Goal: Task Accomplishment & Management: Use online tool/utility

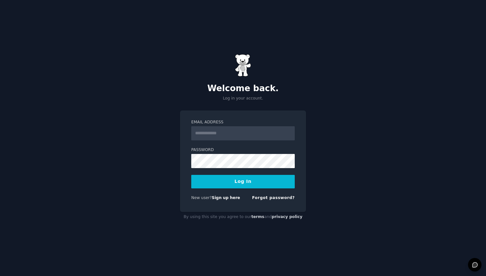
type input "**********"
click at [240, 179] on button "Log In" at bounding box center [243, 182] width 104 height 14
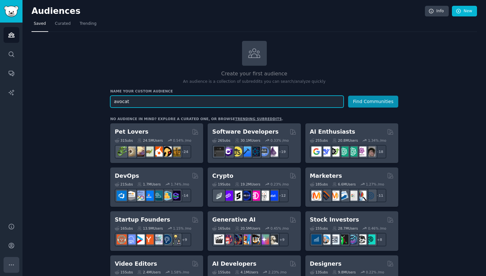
click at [13, 266] on icon "Sidebar" at bounding box center [11, 264] width 7 height 7
click at [135, 102] on input "avocat" at bounding box center [227, 102] width 234 height 12
type input "avocat penal"
click at [348, 96] on button "Find Communities" at bounding box center [373, 102] width 50 height 12
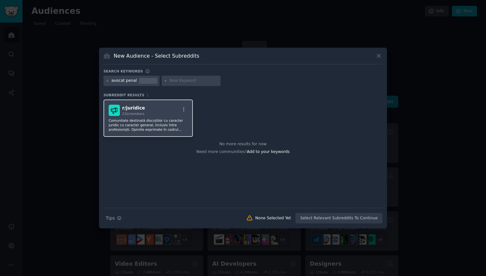
click at [172, 116] on div "r/ juridice 21k members Comunitate destinată discuțiilor cu caracter juridic cu…" at bounding box center [148, 117] width 89 height 37
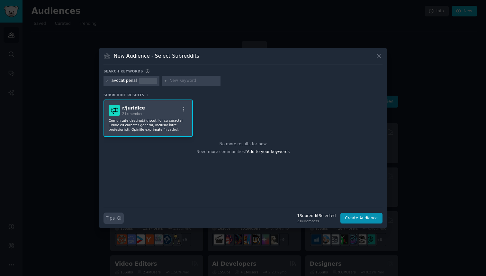
click at [121, 218] on icon "button" at bounding box center [120, 218] width 4 height 4
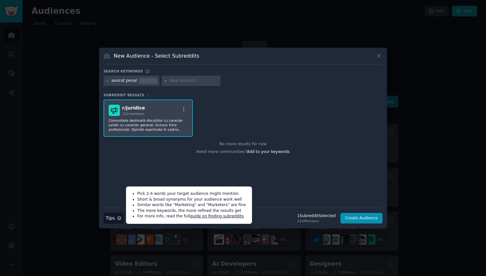
click at [109, 82] on div "avocat penal" at bounding box center [132, 81] width 56 height 10
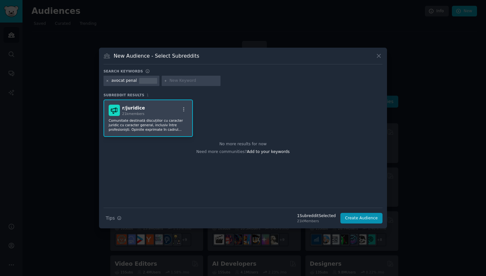
click at [107, 81] on icon at bounding box center [108, 81] width 2 height 2
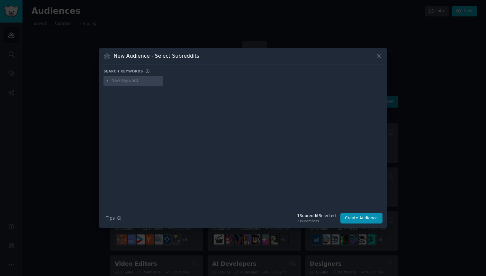
click at [118, 80] on input "text" at bounding box center [136, 81] width 49 height 6
type input "avocat"
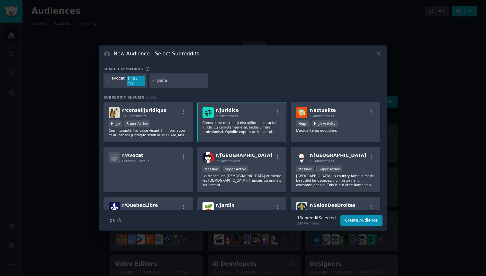
type input "penal"
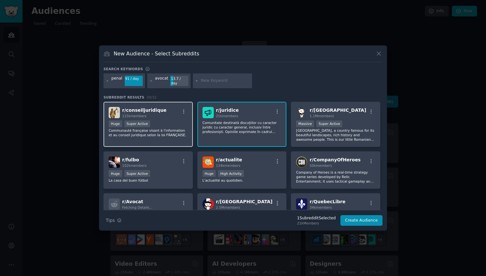
click at [176, 128] on p "Communauté française visant à l'information et au conseil juridique selon la lo…" at bounding box center [148, 132] width 79 height 9
click at [210, 78] on input "text" at bounding box center [225, 81] width 49 height 6
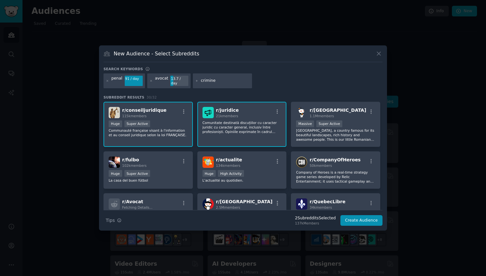
type input "criminel"
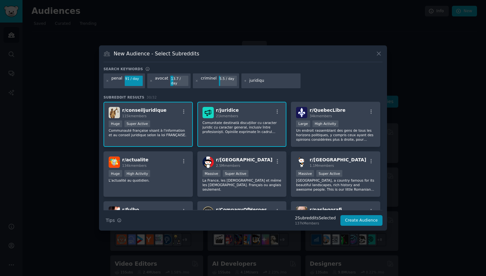
type input "juridique"
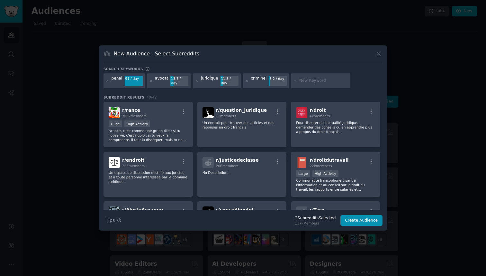
scroll to position [441, 0]
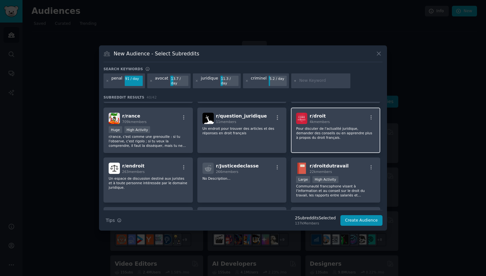
click at [313, 130] on p "Pour discuter de l'actualité juridique, demander des conseils ou en apprendre p…" at bounding box center [335, 133] width 79 height 14
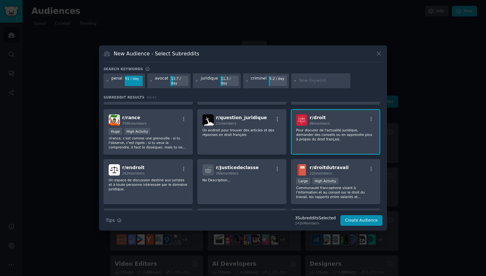
scroll to position [454, 0]
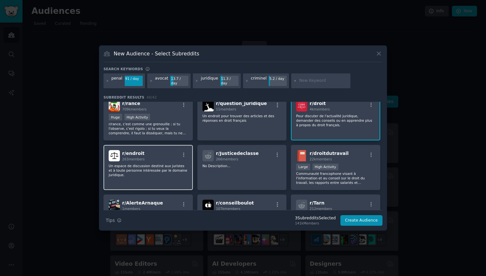
click at [173, 163] on p "Un espace de discussion destiné aux juristes et à toute personne intéressée par…" at bounding box center [148, 170] width 79 height 14
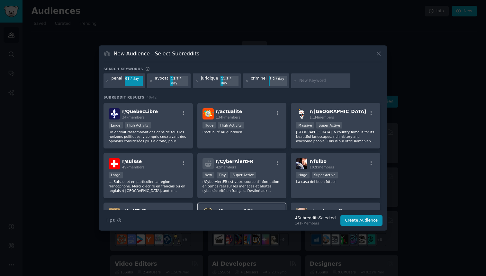
scroll to position [0, 0]
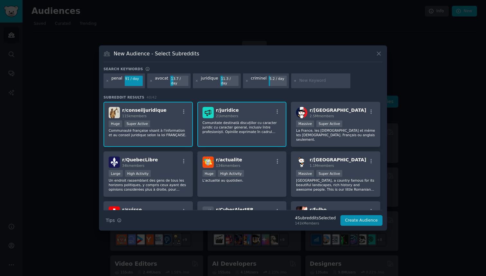
click at [300, 80] on input "text" at bounding box center [324, 81] width 49 height 6
type input "droit"
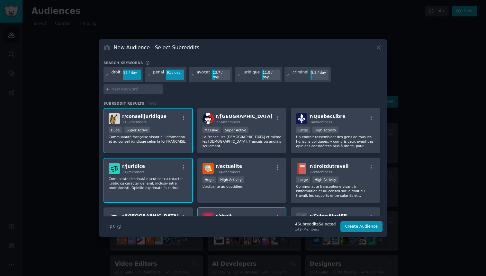
click at [173, 172] on div "r/ juridice 21k members Comunitate destinată discuțiilor cu caracter juridic cu…" at bounding box center [148, 180] width 89 height 45
click at [166, 168] on div "r/ [PERSON_NAME] 21k members" at bounding box center [148, 168] width 79 height 11
click at [120, 184] on p "Comunitate destinată discuțiilor cu caracter juridic cu caracter general, inclu…" at bounding box center [148, 183] width 79 height 14
click at [182, 164] on icon "button" at bounding box center [184, 167] width 6 height 6
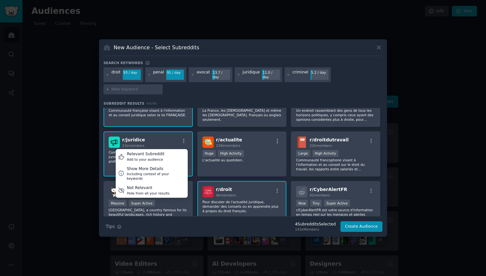
scroll to position [29, 0]
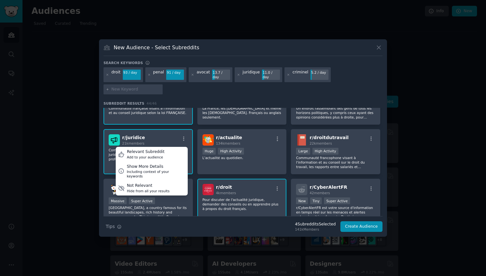
click at [170, 134] on div "r/ [PERSON_NAME] 21k members Relevant Subreddit Add to your audience Show More …" at bounding box center [148, 139] width 79 height 11
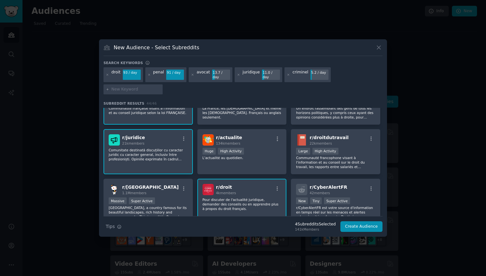
click at [173, 135] on div "r/ [PERSON_NAME] 21k members" at bounding box center [148, 139] width 79 height 11
click at [169, 137] on div "r/ [PERSON_NAME] 21k members" at bounding box center [148, 139] width 79 height 11
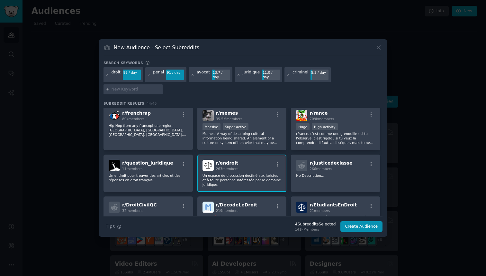
scroll to position [449, 0]
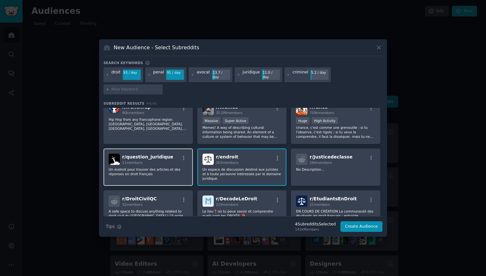
click at [177, 178] on div "r/ question_juridique 11 members Un endroit pour trouver des articles et des ré…" at bounding box center [148, 166] width 89 height 37
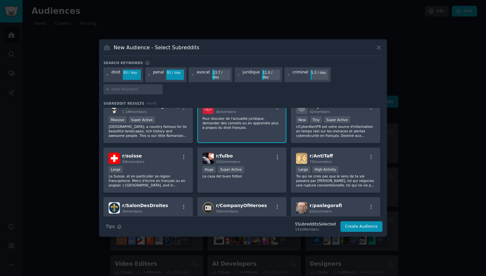
scroll to position [0, 0]
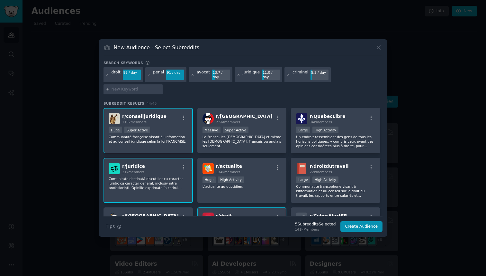
click at [123, 87] on input "text" at bounding box center [136, 90] width 49 height 6
type input "justice"
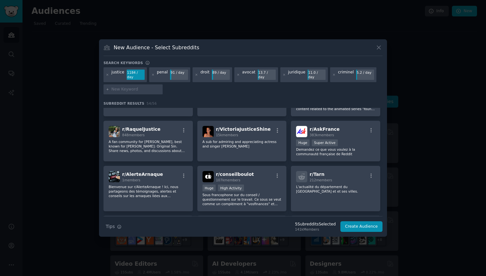
scroll to position [702, 0]
click at [303, 155] on div "r/ AskFrance 383k members Huge Super Active Demandez ce que vous voulez à la co…" at bounding box center [335, 140] width 89 height 41
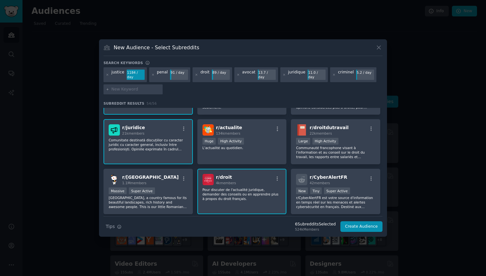
scroll to position [0, 0]
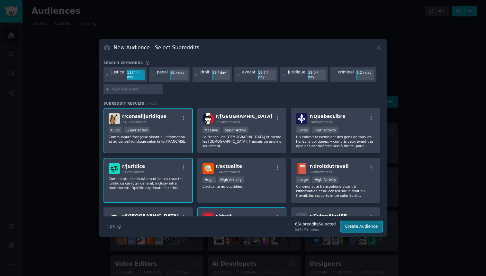
click at [356, 222] on button "Create Audience" at bounding box center [362, 226] width 42 height 11
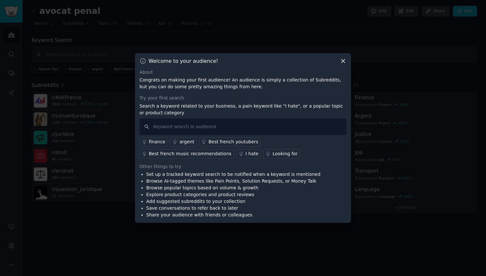
click at [343, 63] on icon at bounding box center [343, 61] width 7 height 7
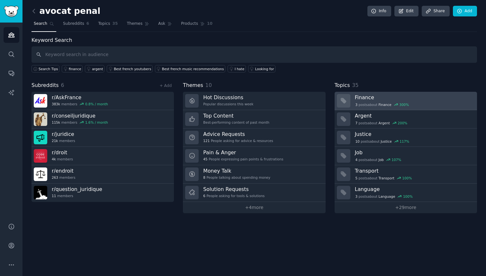
click at [350, 98] on div at bounding box center [344, 101] width 14 height 14
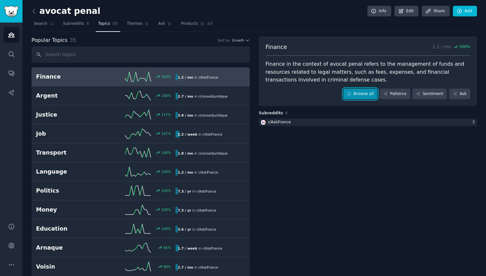
click at [356, 94] on link "Browse all" at bounding box center [361, 93] width 34 height 11
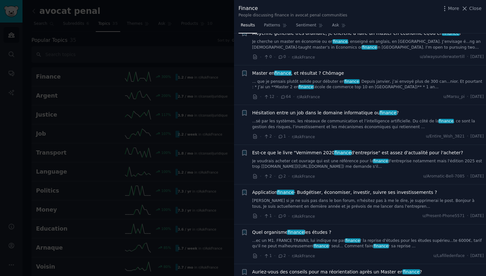
scroll to position [240, 0]
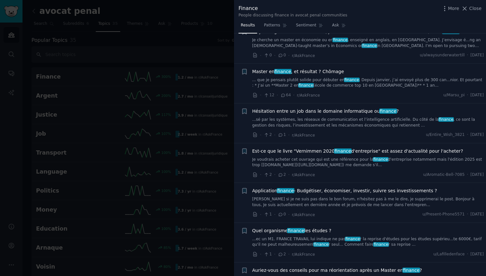
click at [216, 91] on div at bounding box center [243, 138] width 486 height 276
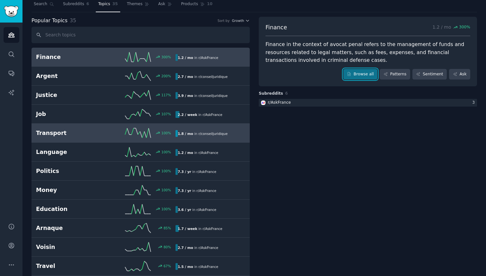
scroll to position [24, 0]
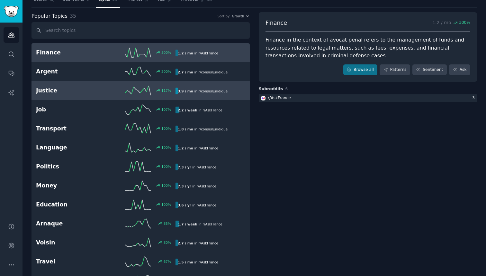
click at [85, 96] on link "Justice 117 % 3.9 / mo in r/ conseiljuridique" at bounding box center [141, 90] width 218 height 19
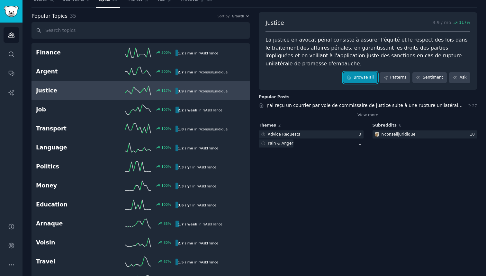
click at [354, 77] on link "Browse all" at bounding box center [361, 77] width 34 height 11
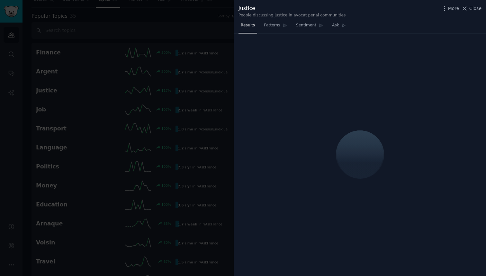
click at [210, 19] on div at bounding box center [243, 138] width 486 height 276
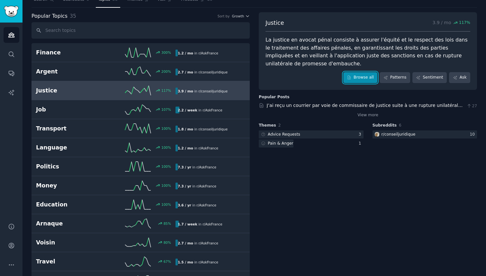
click at [355, 78] on link "Browse all" at bounding box center [361, 77] width 34 height 11
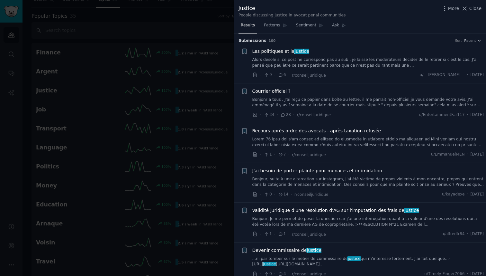
click at [220, 30] on div at bounding box center [243, 138] width 486 height 276
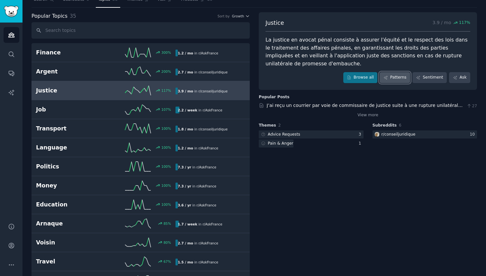
click at [394, 76] on link "Patterns" at bounding box center [395, 77] width 30 height 11
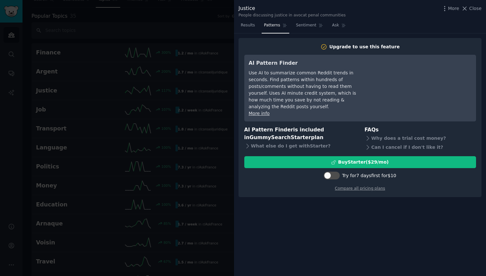
click at [201, 27] on div at bounding box center [243, 138] width 486 height 276
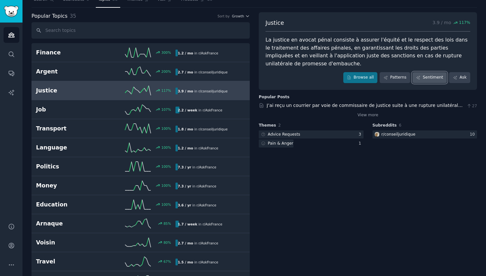
click at [420, 79] on icon at bounding box center [418, 77] width 5 height 5
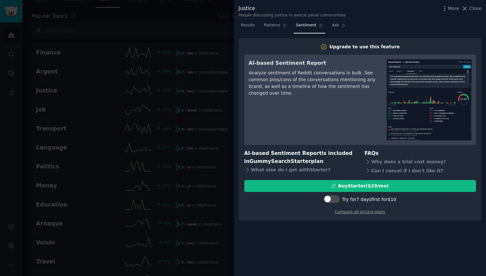
click at [208, 65] on div at bounding box center [243, 138] width 486 height 276
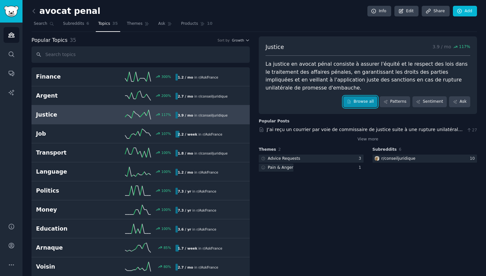
click at [359, 101] on link "Browse all" at bounding box center [361, 101] width 34 height 11
